Goal: Task Accomplishment & Management: Complete application form

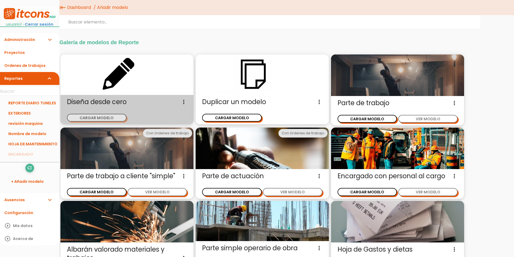
click at [91, 122] on div "Diseña desde cero Diseña un nuevo modelo de parte de trabajo sin ninguna otra r…" at bounding box center [126, 109] width 133 height 29
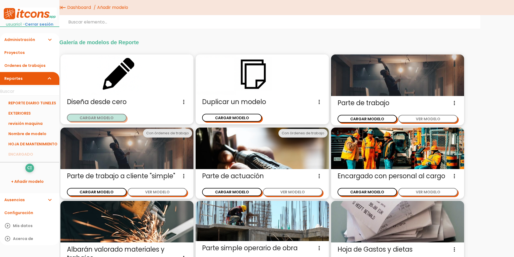
click at [91, 120] on button "CARGAR MODELO" at bounding box center [97, 118] width 60 height 8
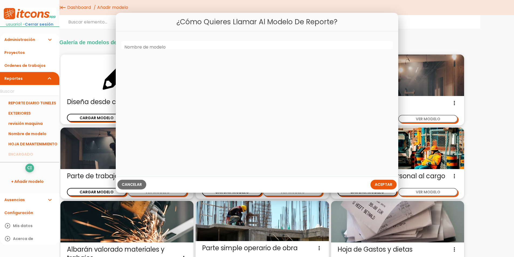
click at [155, 48] on label "Nombre de modelo" at bounding box center [144, 47] width 41 height 6
click at [155, 48] on input "Nombre de modelo" at bounding box center [257, 45] width 272 height 9
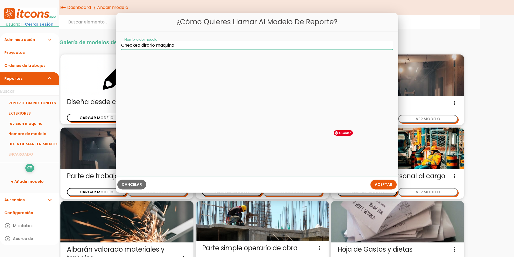
type input "Checkeo dirario maquina"
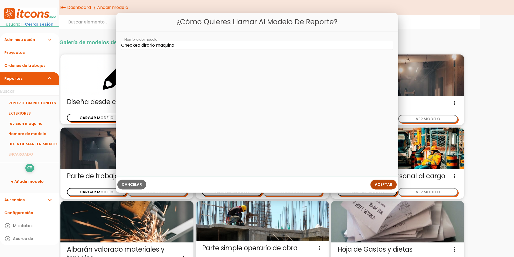
click at [384, 185] on span "Aceptar" at bounding box center [384, 184] width 18 height 5
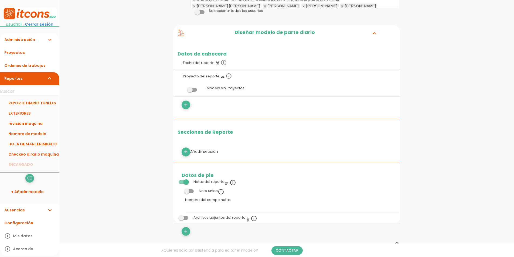
scroll to position [135, 0]
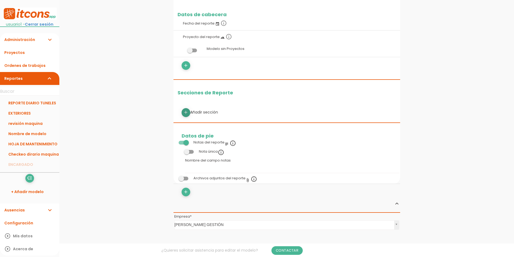
click at [186, 110] on icon "add" at bounding box center [185, 112] width 5 height 9
select select
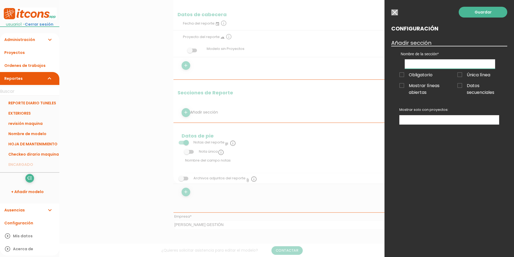
click at [417, 61] on input "text" at bounding box center [450, 63] width 90 height 9
type input "maquina"
click at [481, 11] on link "Guardar" at bounding box center [483, 12] width 49 height 11
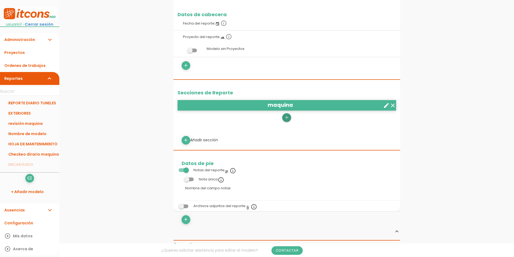
click at [285, 117] on icon "add" at bounding box center [286, 117] width 5 height 9
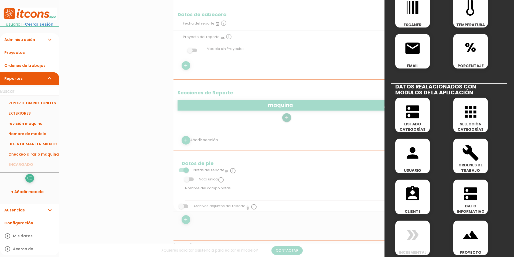
scroll to position [232, 0]
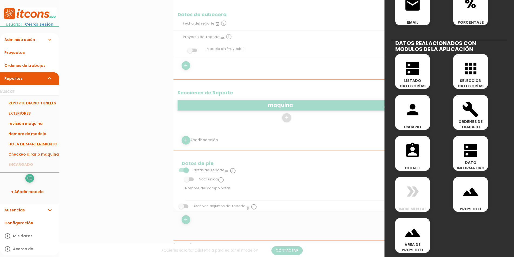
click at [418, 76] on icon "dns" at bounding box center [412, 68] width 17 height 17
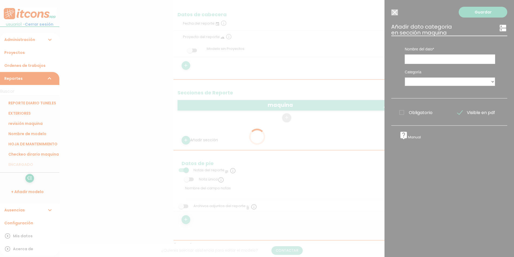
scroll to position [0, 0]
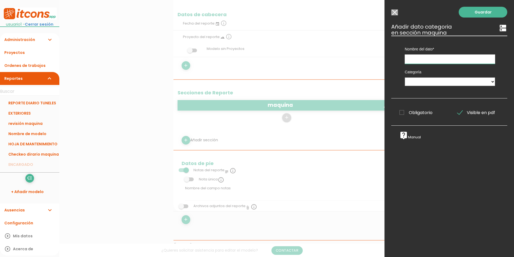
click at [424, 58] on input "text" at bounding box center [450, 58] width 90 height 9
type input "maquina"
click at [425, 81] on select "PEDIDOS DESDE OBRA Proveedores VERTEDEROS PLAN DE RECEPCIÓN 1 MAT. PARA FIRMES …" at bounding box center [450, 81] width 90 height 9
select select "1567"
click at [405, 77] on select "PEDIDOS DESDE OBRA Proveedores VERTEDEROS PLAN DE RECEPCIÓN 1 MAT. PARA FIRMES …" at bounding box center [450, 81] width 90 height 9
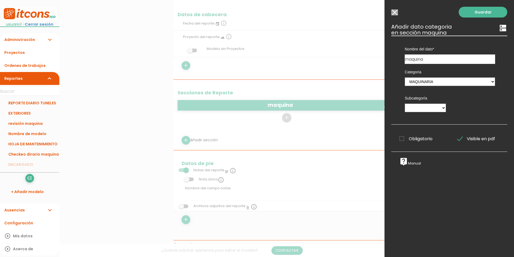
click at [419, 138] on span "Obligatorio" at bounding box center [415, 138] width 33 height 7
click at [0, 0] on input "Obligatorio" at bounding box center [0, 0] width 0 height 0
click at [472, 13] on link "Guardar" at bounding box center [483, 12] width 49 height 11
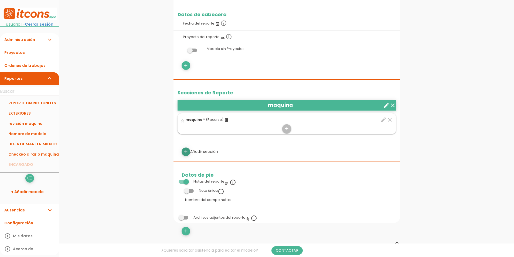
click at [186, 153] on icon "add" at bounding box center [185, 152] width 5 height 9
select select
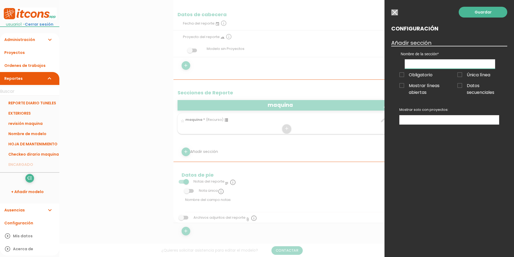
click at [428, 66] on input "text" at bounding box center [450, 63] width 90 height 9
type input "Check-list"
click at [472, 12] on link "Guardar" at bounding box center [483, 12] width 49 height 11
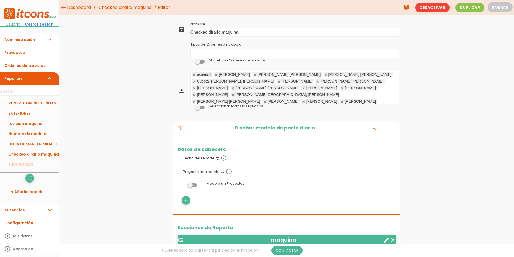
drag, startPoint x: 36, startPoint y: 41, endPoint x: 26, endPoint y: 70, distance: 30.5
click at [36, 41] on link "Administración expand_more" at bounding box center [29, 39] width 59 height 13
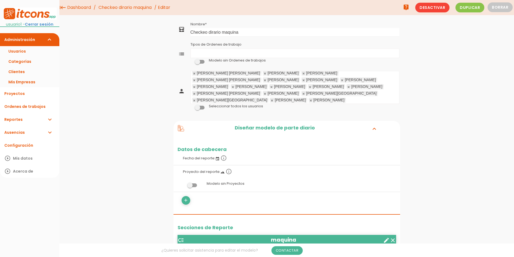
scroll to position [324, 0]
drag, startPoint x: 451, startPoint y: 110, endPoint x: 428, endPoint y: 108, distance: 22.4
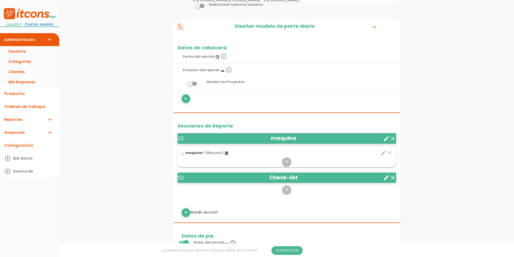
scroll to position [135, 0]
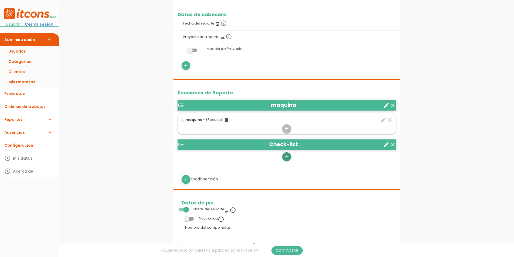
click at [286, 156] on icon "add" at bounding box center [286, 156] width 5 height 9
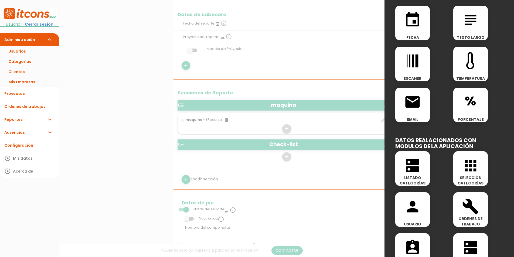
click at [466, 161] on icon "apps" at bounding box center [470, 165] width 17 height 17
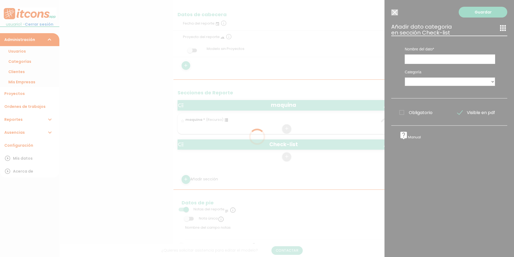
scroll to position [0, 0]
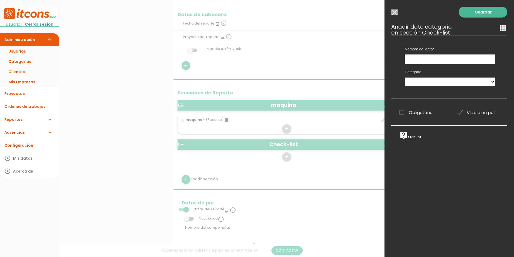
click at [426, 57] on input "text" at bounding box center [450, 58] width 90 height 9
type input "check-list"
click at [423, 81] on select "PEDIDOS DESDE OBRA Proveedores VERTEDEROS PLAN DE RECEPCIÓN 1 MAT. PARA FIRMES …" at bounding box center [450, 81] width 90 height 9
select select "1581"
click at [405, 77] on select "PEDIDOS DESDE OBRA Proveedores VERTEDEROS PLAN DE RECEPCIÓN 1 MAT. PARA FIRMES …" at bounding box center [450, 81] width 90 height 9
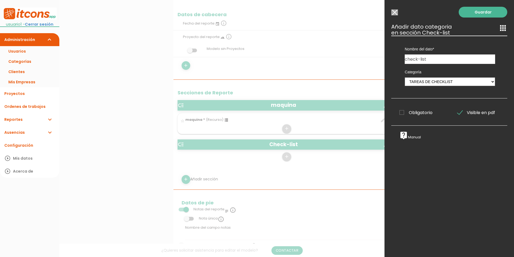
click at [415, 115] on span "Obligatorio" at bounding box center [415, 112] width 33 height 7
click at [0, 0] on input "Obligatorio" at bounding box center [0, 0] width 0 height 0
click at [479, 14] on link "Guardar" at bounding box center [483, 12] width 49 height 11
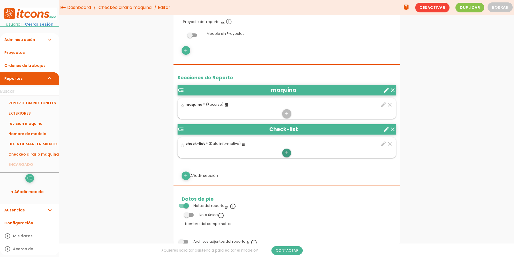
click at [289, 152] on icon "add" at bounding box center [286, 153] width 5 height 9
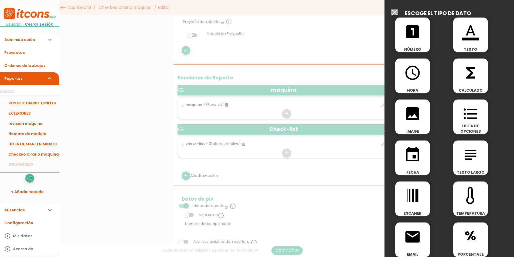
click at [464, 127] on span "LISTA DE OPCIONES" at bounding box center [470, 128] width 35 height 11
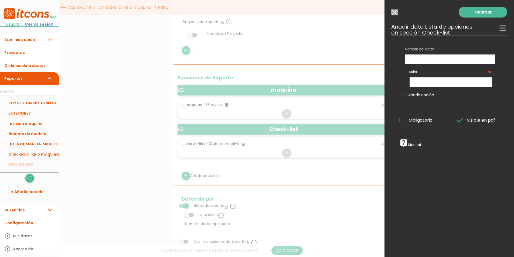
click at [447, 63] on input "text" at bounding box center [450, 58] width 90 height 9
type input "estado"
click at [436, 82] on input "text" at bounding box center [450, 81] width 82 height 9
type input "ok"
click at [426, 98] on div "Nombre del dato maquina check-list estado Tipo de dato Número Texto Texto largo…" at bounding box center [449, 71] width 116 height 70
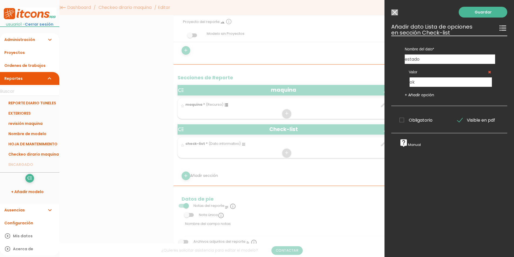
click at [425, 96] on link "+ Añadir opción" at bounding box center [419, 94] width 29 height 5
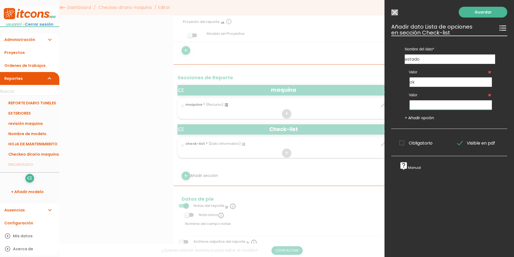
click at [425, 106] on input "text" at bounding box center [450, 104] width 82 height 9
type input "no"
click at [422, 83] on input "ok" at bounding box center [450, 81] width 82 height 9
click at [413, 118] on link "+ Añadir opción" at bounding box center [419, 117] width 29 height 5
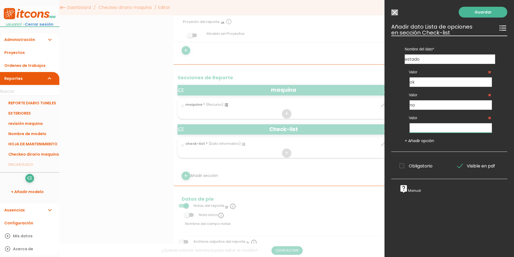
click at [419, 126] on input "text" at bounding box center [450, 127] width 82 height 9
type input "no aplica"
click at [421, 165] on span "Obligatorio" at bounding box center [415, 166] width 33 height 7
click at [0, 0] on input "Obligatorio" at bounding box center [0, 0] width 0 height 0
click at [481, 14] on link "Guardar" at bounding box center [483, 12] width 49 height 11
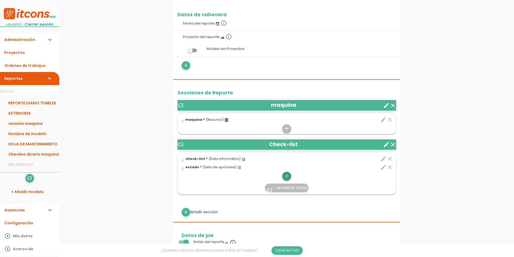
click at [287, 177] on icon "add" at bounding box center [286, 176] width 5 height 9
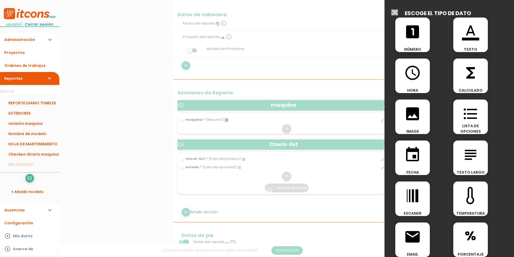
click at [474, 40] on icon "format_color_text" at bounding box center [470, 31] width 17 height 17
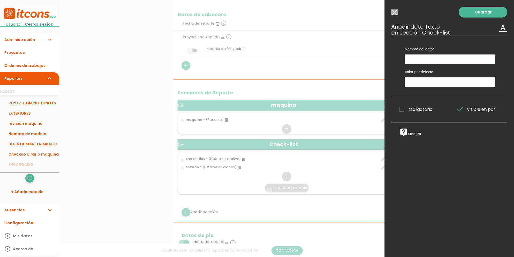
click at [426, 57] on input "text" at bounding box center [450, 58] width 90 height 9
type input "observaciones"
click at [416, 111] on span "Obligatorio" at bounding box center [415, 109] width 33 height 7
click at [0, 0] on input "Obligatorio" at bounding box center [0, 0] width 0 height 0
click at [470, 12] on link "Guardar" at bounding box center [483, 12] width 49 height 11
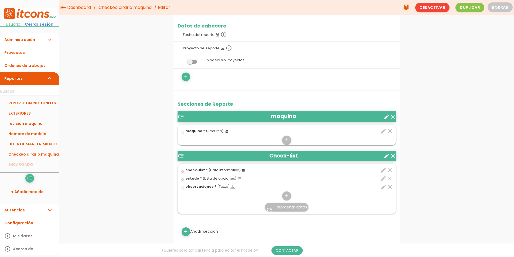
scroll to position [108, 0]
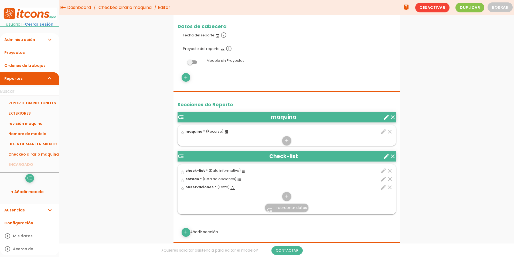
click at [381, 188] on icon "edit" at bounding box center [383, 187] width 6 height 6
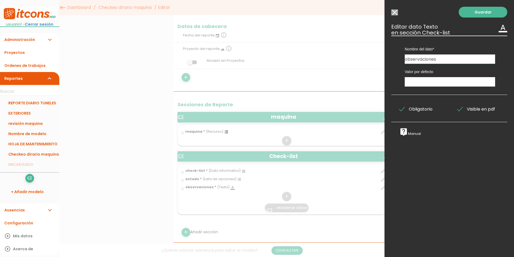
drag, startPoint x: 403, startPoint y: 109, endPoint x: 411, endPoint y: 97, distance: 14.5
click at [403, 109] on span "Obligatorio" at bounding box center [415, 109] width 33 height 7
click at [0, 0] on input "Obligatorio" at bounding box center [0, 0] width 0 height 0
click at [475, 10] on link "Guardar" at bounding box center [483, 12] width 49 height 11
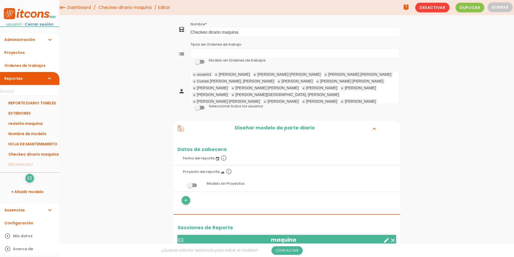
click at [145, 6] on link "Checkeo dirario maquina" at bounding box center [125, 7] width 56 height 15
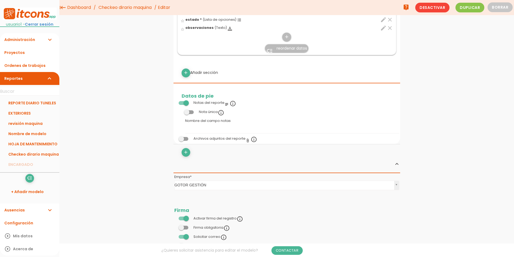
scroll to position [243, 0]
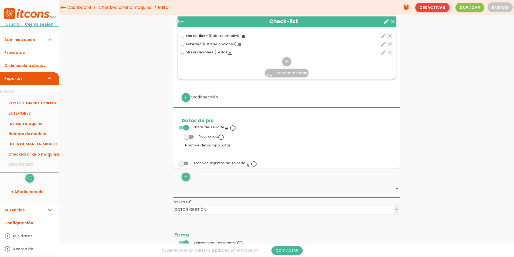
click at [383, 43] on icon "edit" at bounding box center [383, 44] width 6 height 6
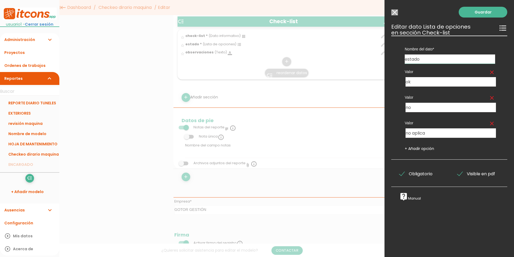
click at [403, 174] on span "Obligatorio" at bounding box center [415, 173] width 33 height 7
click at [0, 0] on input "Obligatorio" at bounding box center [0, 0] width 0 height 0
click at [477, 6] on div "Guardar ESCOGE EL TIPO DE DATO looks_one NÚMERO format_color_text TEXTO access_…" at bounding box center [448, 128] width 129 height 257
click at [475, 9] on link "Guardar" at bounding box center [483, 12] width 49 height 11
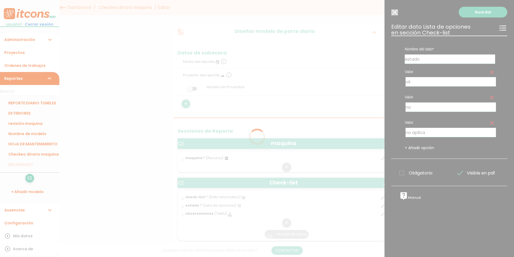
scroll to position [81, 0]
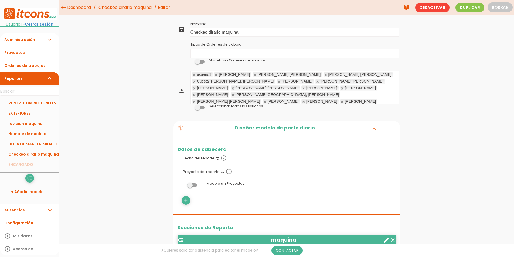
click at [131, 9] on link "Checkeo dirario maquina" at bounding box center [125, 7] width 56 height 15
click at [124, 9] on link "Checkeo dirario maquina" at bounding box center [125, 7] width 56 height 15
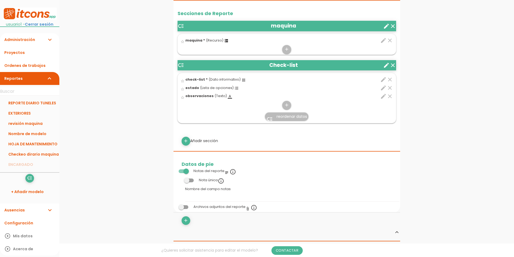
scroll to position [216, 0]
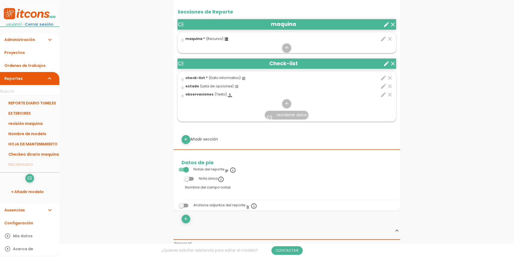
click at [384, 64] on icon "create" at bounding box center [386, 63] width 6 height 6
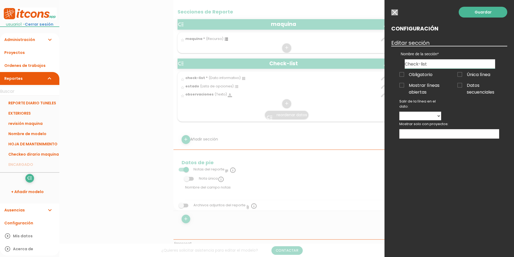
click at [418, 85] on span "Mostrar líneas abiertas" at bounding box center [420, 85] width 42 height 7
click at [0, 0] on input "Mostrar líneas abiertas" at bounding box center [0, 0] width 0 height 0
click at [464, 74] on span "Única línea" at bounding box center [473, 74] width 33 height 7
click at [0, 0] on input "Única línea" at bounding box center [0, 0] width 0 height 0
click at [427, 72] on span "Obligatorio" at bounding box center [415, 74] width 33 height 7
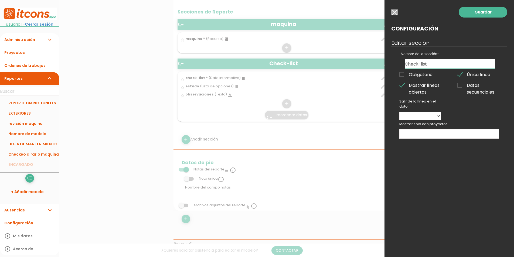
click at [0, 0] on input "Obligatorio" at bounding box center [0, 0] width 0 height 0
click at [477, 16] on link "Guardar" at bounding box center [483, 12] width 49 height 11
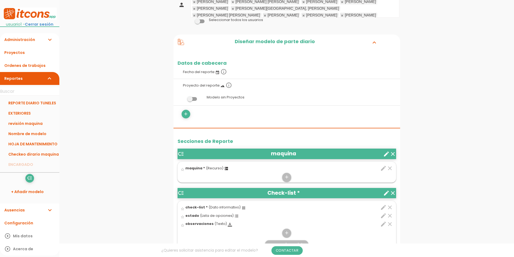
scroll to position [73, 0]
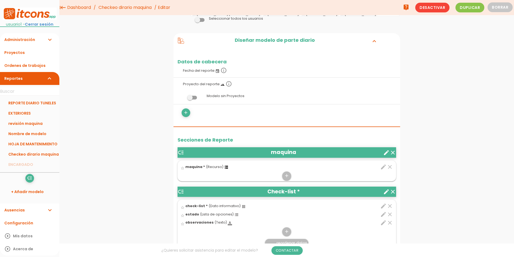
click at [143, 9] on link "Checkeo dirario maquina" at bounding box center [125, 7] width 56 height 15
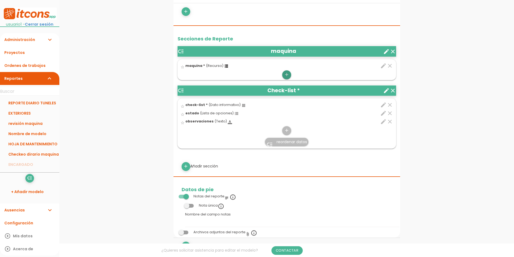
click at [284, 76] on icon "add" at bounding box center [286, 74] width 5 height 9
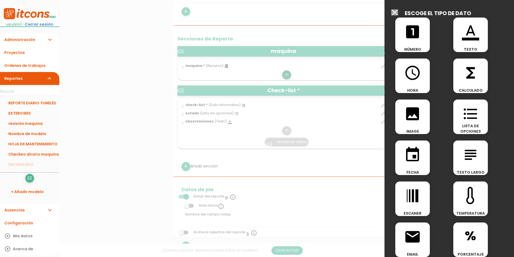
scroll to position [189, 0]
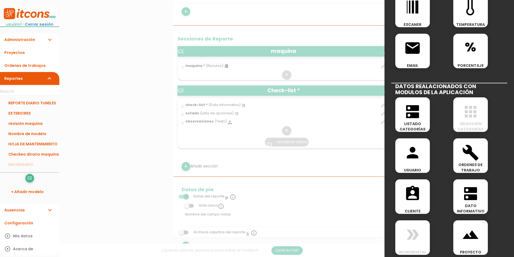
click at [412, 230] on icon "double_arrow" at bounding box center [412, 234] width 17 height 17
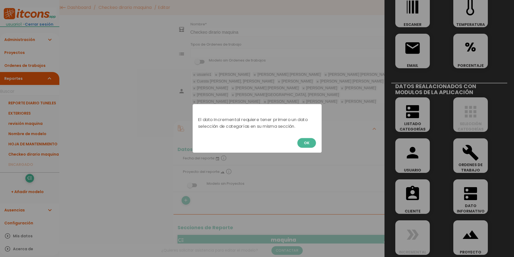
click at [301, 147] on button "OK" at bounding box center [306, 143] width 19 height 10
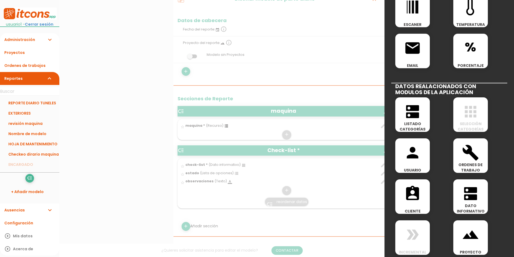
scroll to position [135, 0]
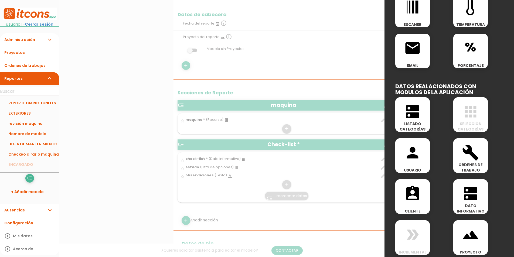
click at [420, 235] on icon "double_arrow" at bounding box center [412, 234] width 17 height 17
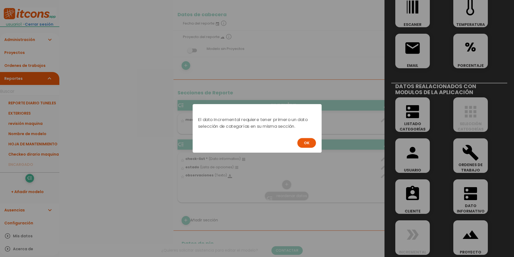
scroll to position [0, 0]
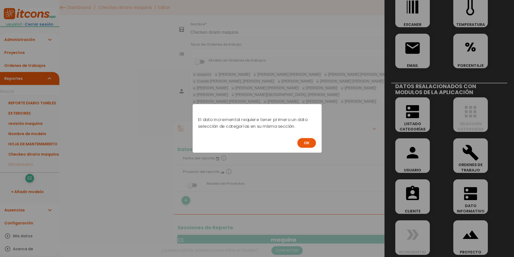
click at [305, 142] on button "OK" at bounding box center [306, 143] width 19 height 10
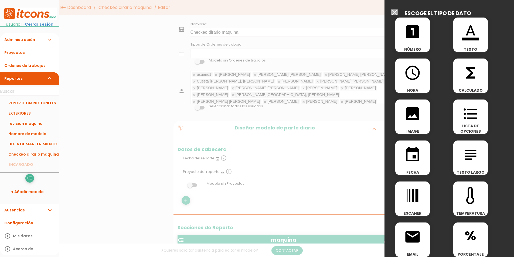
drag, startPoint x: 393, startPoint y: 12, endPoint x: 381, endPoint y: 21, distance: 15.1
click at [393, 12] on input "Modelo sin Ordenes de trabajos" at bounding box center [394, 12] width 7 height 6
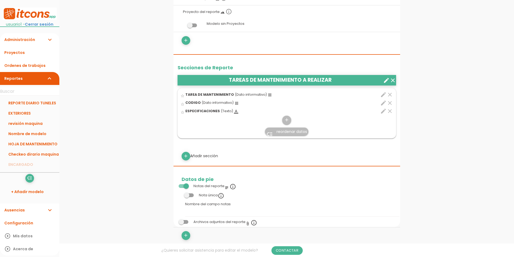
scroll to position [162, 0]
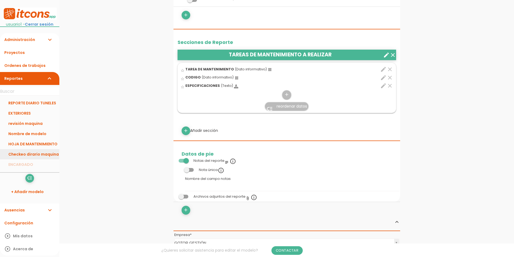
click at [39, 155] on link "Checkeo dirario maquina" at bounding box center [29, 154] width 59 height 10
